Goal: Task Accomplishment & Management: Use online tool/utility

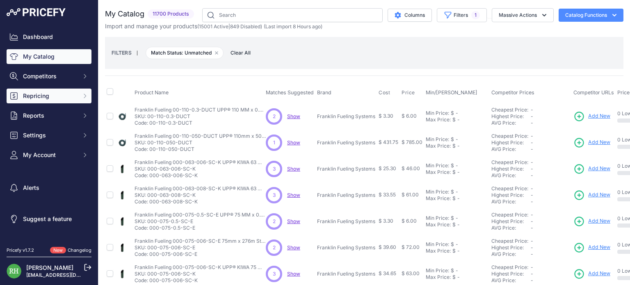
click at [82, 93] on icon "Sidebar" at bounding box center [85, 96] width 7 height 7
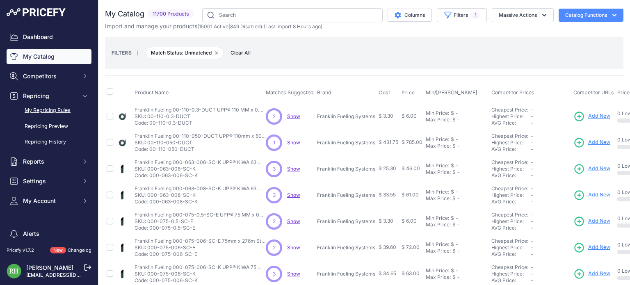
click at [62, 107] on link "My Repricing Rules" at bounding box center [49, 110] width 85 height 14
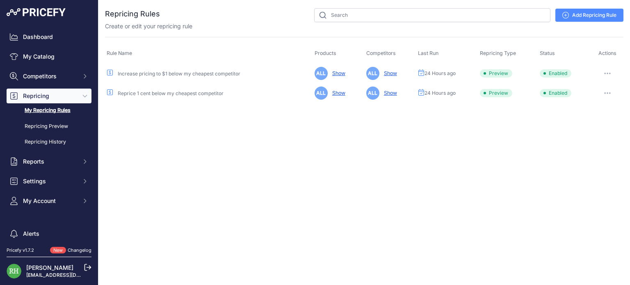
click at [606, 68] on button "button" at bounding box center [607, 73] width 16 height 11
click at [588, 101] on button "Run Preview" at bounding box center [595, 103] width 52 height 13
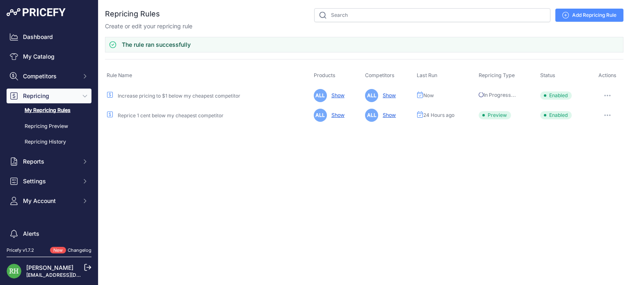
click at [606, 118] on button "button" at bounding box center [607, 114] width 16 height 11
click at [588, 143] on button "Run Preview" at bounding box center [595, 145] width 52 height 13
click at [588, 143] on div "Close You are not connected to the internet." at bounding box center [363, 142] width 531 height 285
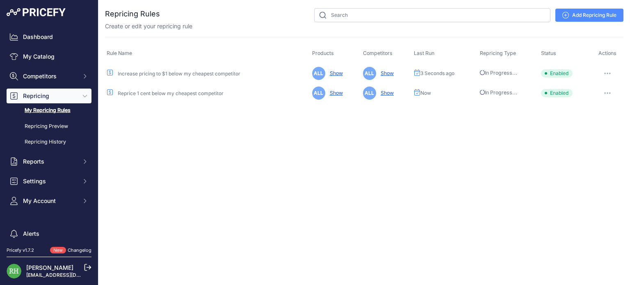
click at [588, 143] on div "Close You are not connected to the internet." at bounding box center [363, 142] width 531 height 285
